Goal: Task Accomplishment & Management: Manage account settings

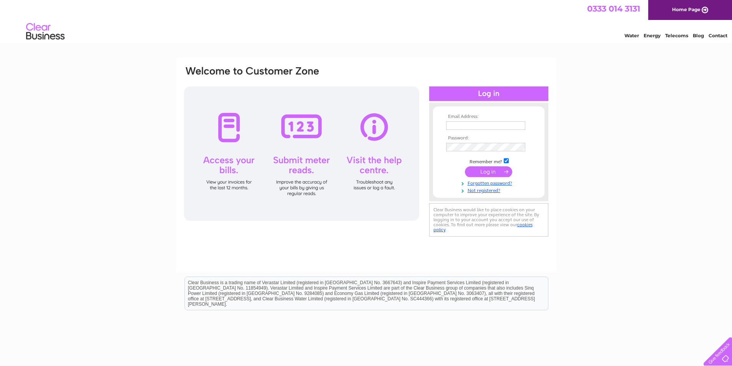
type input "accounts@signatureclinic.co.uk"
click at [482, 171] on input "submit" at bounding box center [488, 171] width 47 height 11
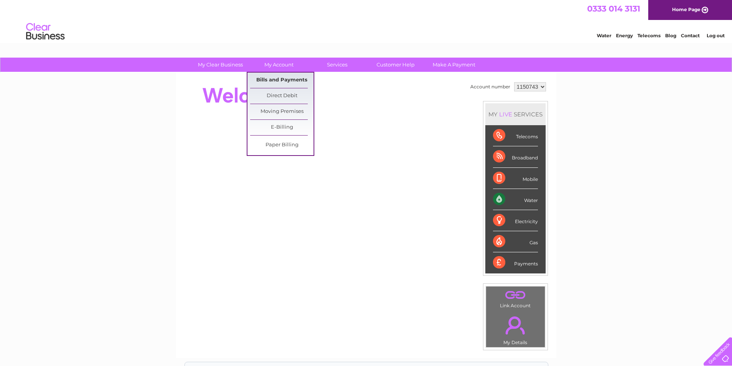
click at [282, 80] on link "Bills and Payments" at bounding box center [281, 80] width 63 height 15
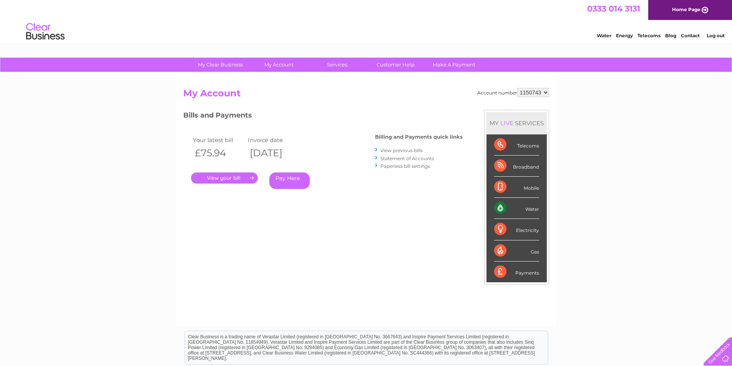
click at [231, 174] on link "." at bounding box center [224, 178] width 67 height 11
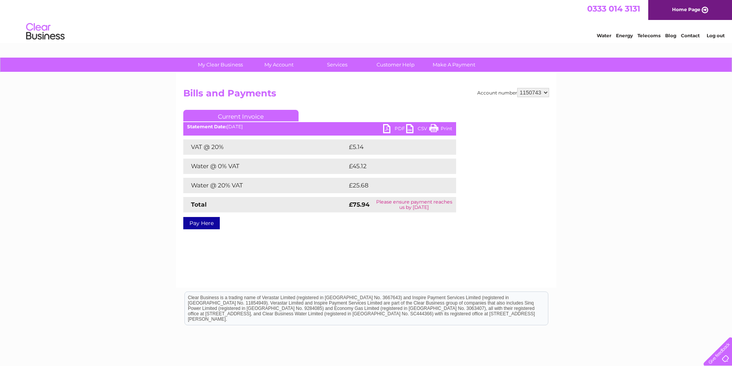
click at [395, 125] on link "PDF" at bounding box center [394, 129] width 23 height 11
click at [717, 35] on link "Log out" at bounding box center [716, 36] width 18 height 6
